Goal: Check status: Check status

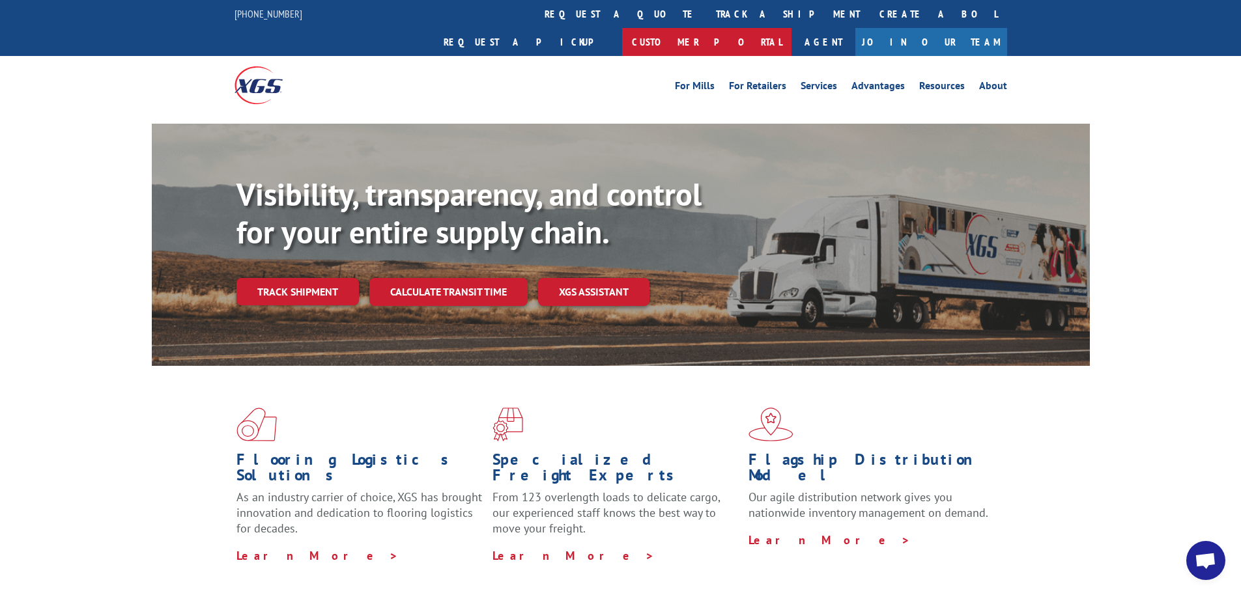
click at [791, 28] on link "Customer Portal" at bounding box center [706, 42] width 169 height 28
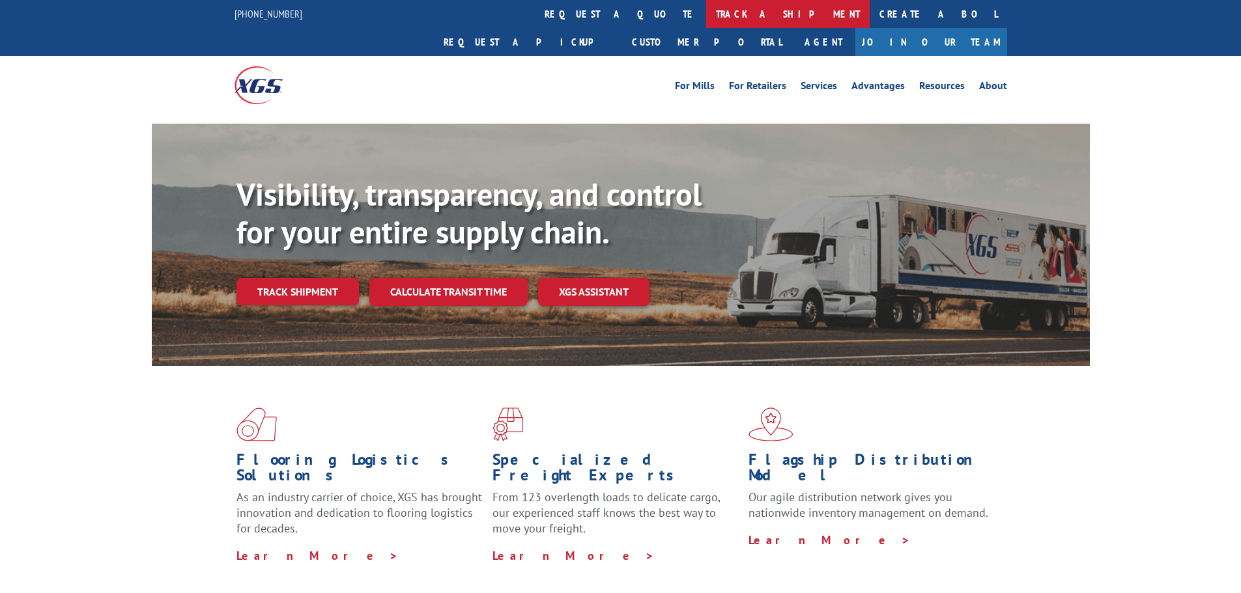
click at [706, 5] on link "track a shipment" at bounding box center [787, 14] width 163 height 28
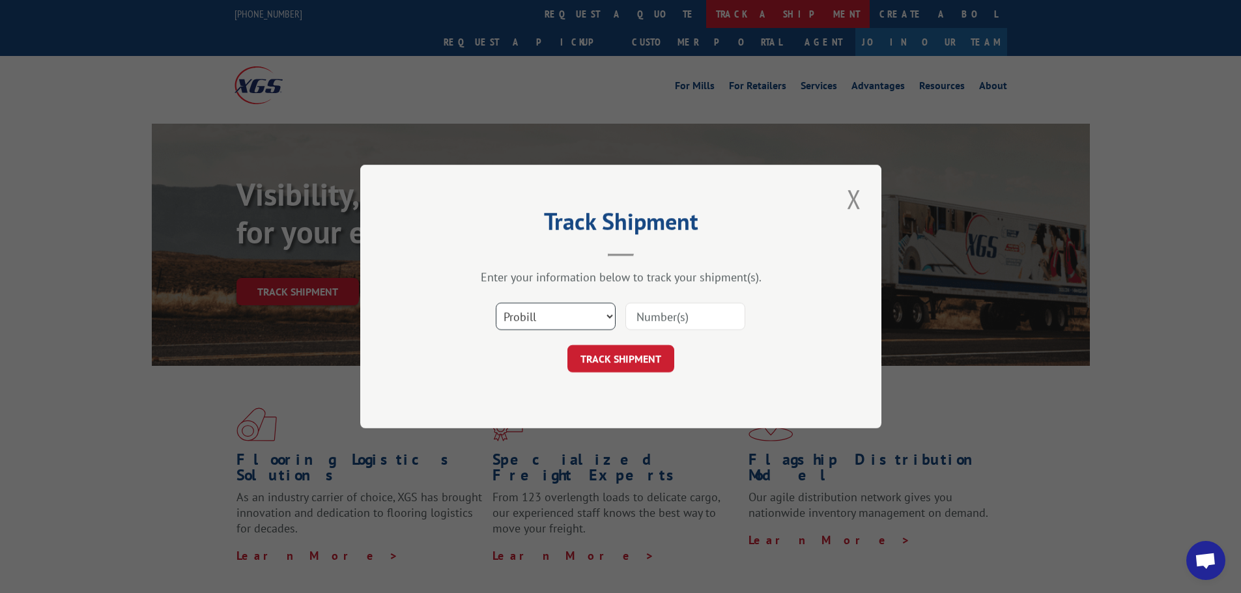
scroll to position [4032, 0]
click at [563, 322] on select "Select category... Probill BOL PO" at bounding box center [556, 316] width 120 height 27
select select "bol"
click at [496, 303] on select "Select category... Probill BOL PO" at bounding box center [556, 316] width 120 height 27
click at [652, 302] on div at bounding box center [685, 317] width 120 height 30
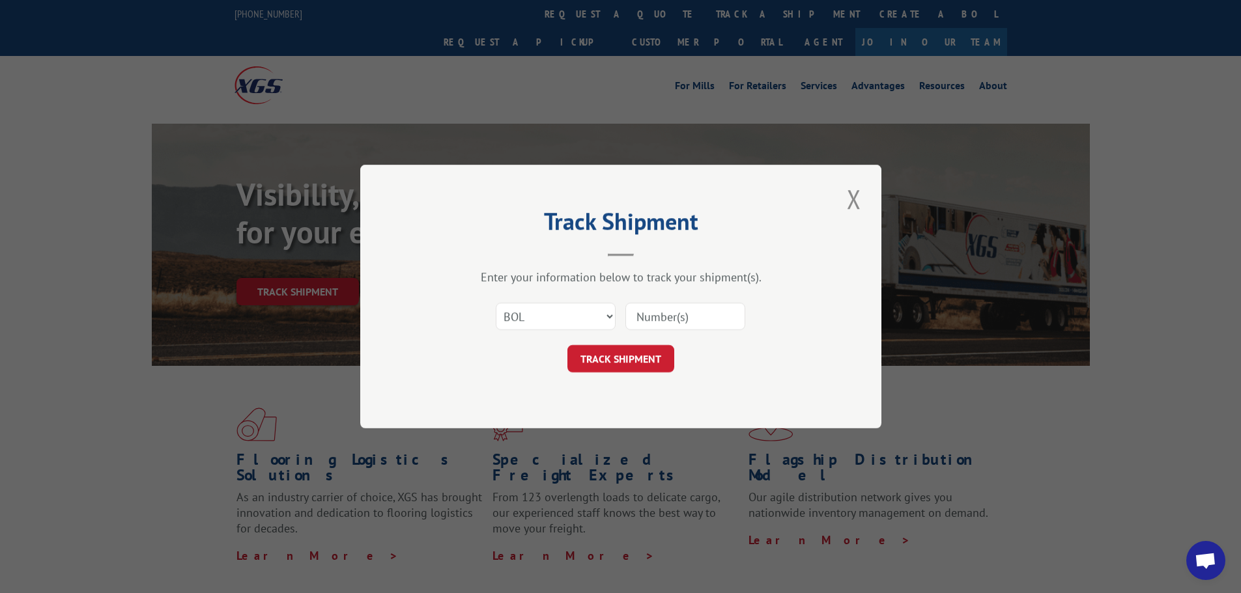
click at [656, 320] on input at bounding box center [685, 316] width 120 height 27
drag, startPoint x: 670, startPoint y: 300, endPoint x: 671, endPoint y: 318, distance: 18.2
click at [671, 318] on input at bounding box center [685, 316] width 120 height 27
paste input "5957329"
click at [660, 315] on input "5957329" at bounding box center [685, 316] width 120 height 27
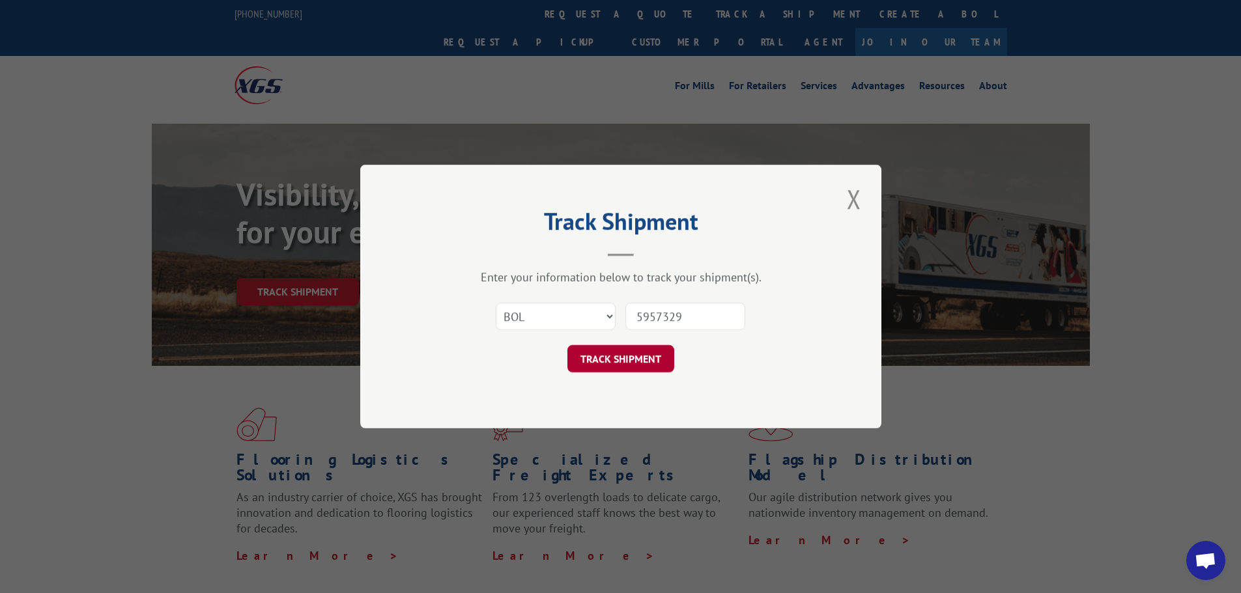
type input "5957329"
click at [636, 349] on button "TRACK SHIPMENT" at bounding box center [620, 358] width 107 height 27
